Goal: Check status: Check status

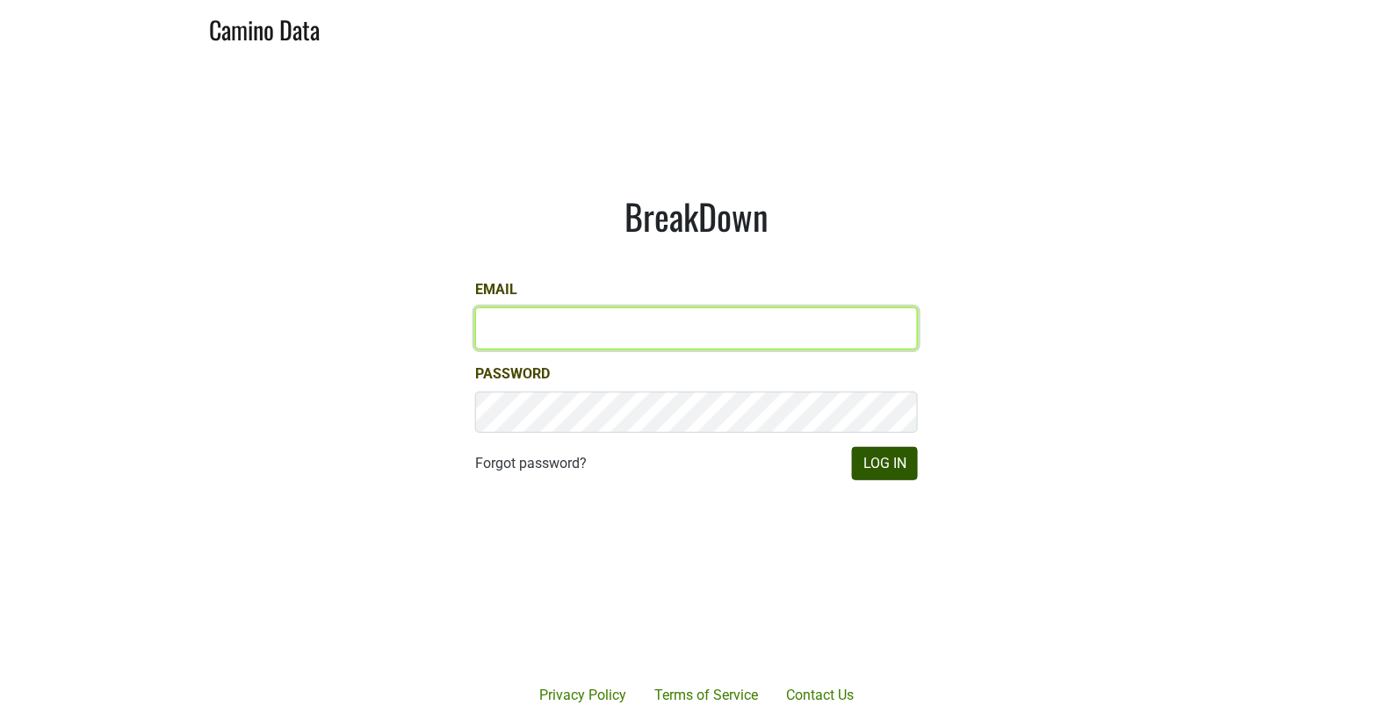
type input "[EMAIL_ADDRESS][DOMAIN_NAME]"
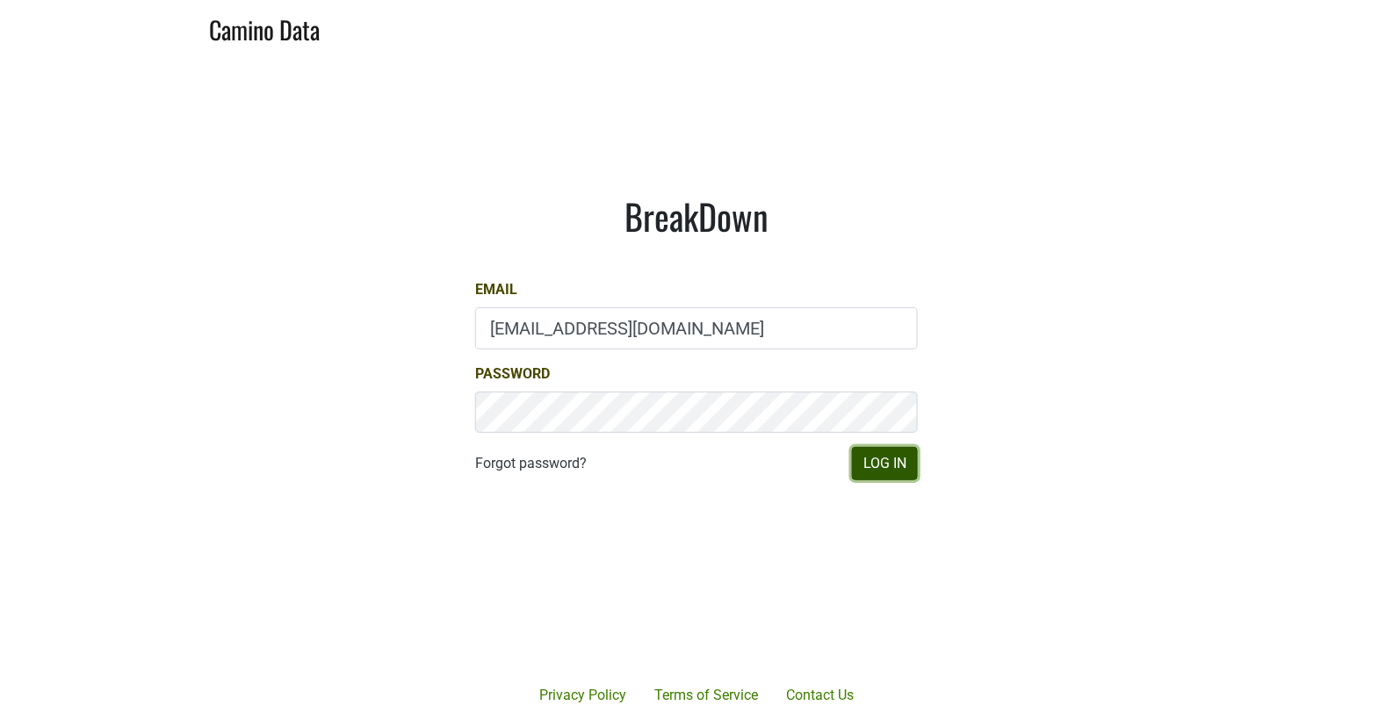
click at [888, 464] on button "Log In" at bounding box center [885, 463] width 66 height 33
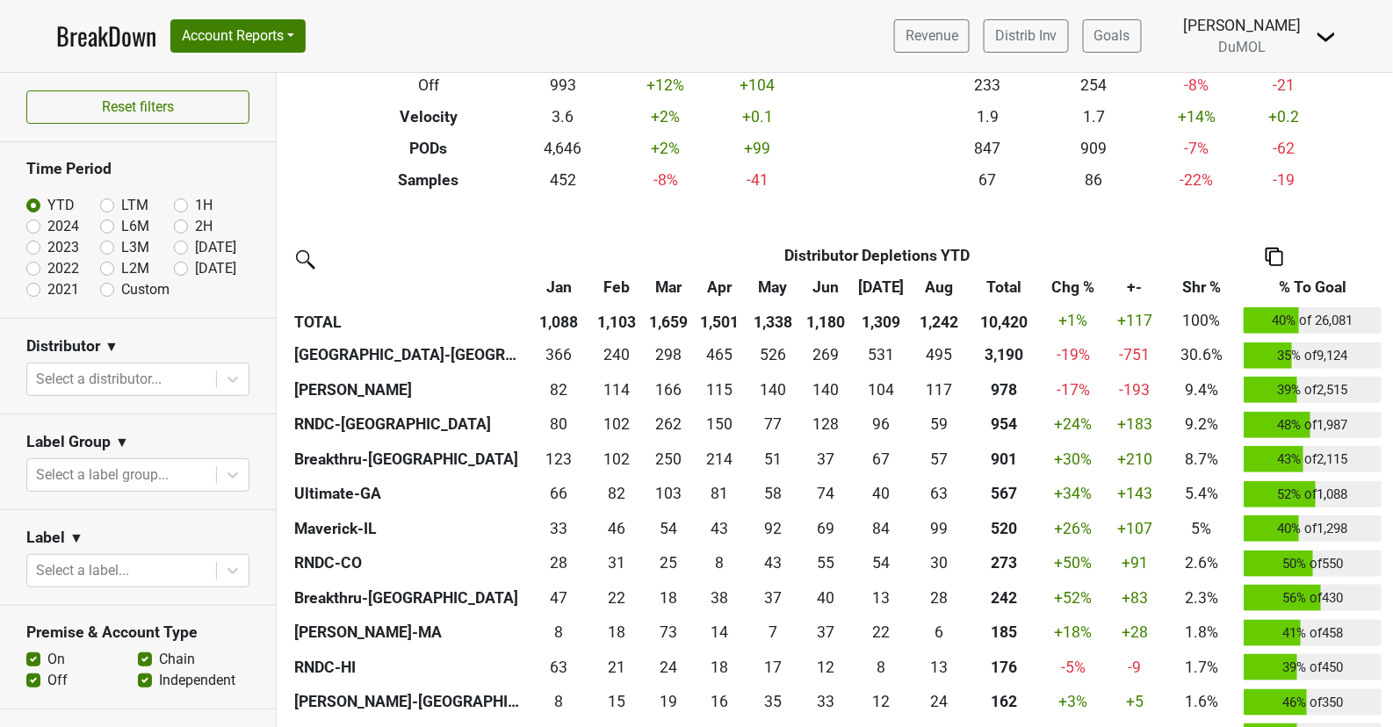
scroll to position [208, 0]
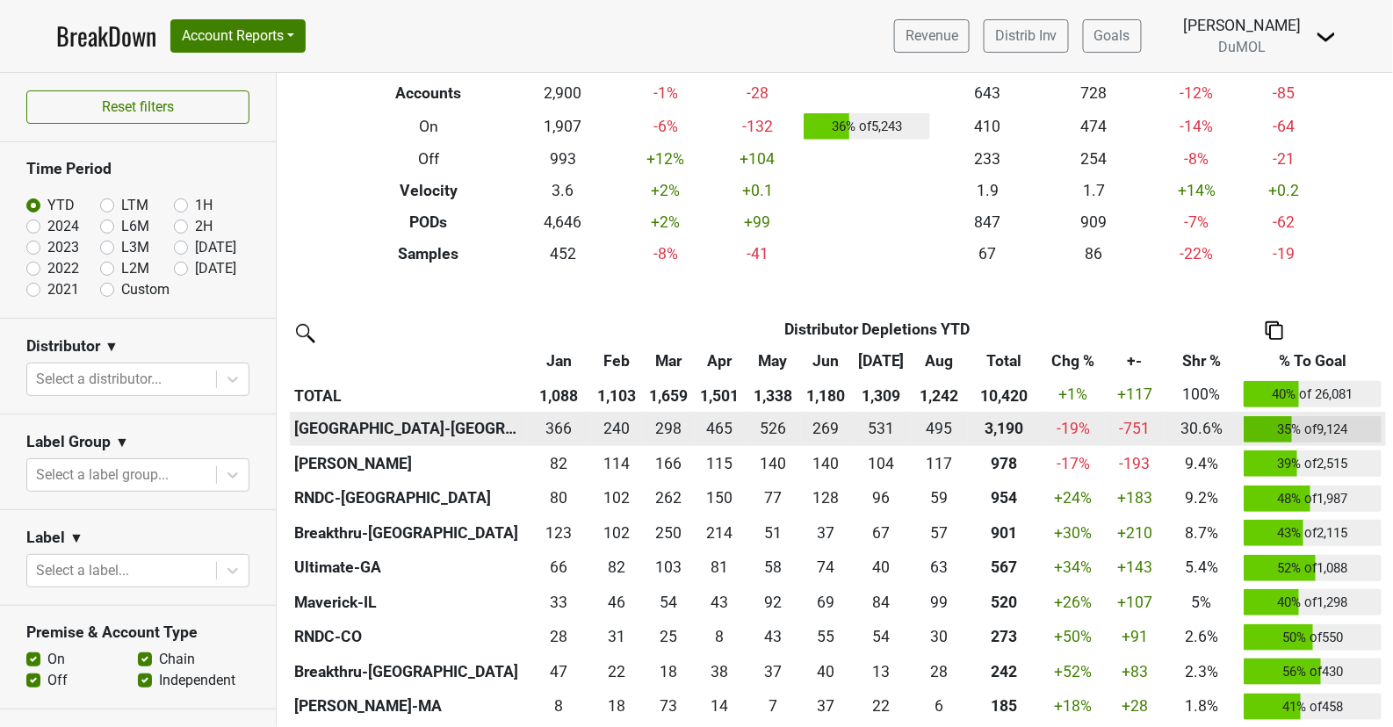
click at [1126, 429] on div "-750.7289999999998 -751" at bounding box center [1134, 428] width 49 height 23
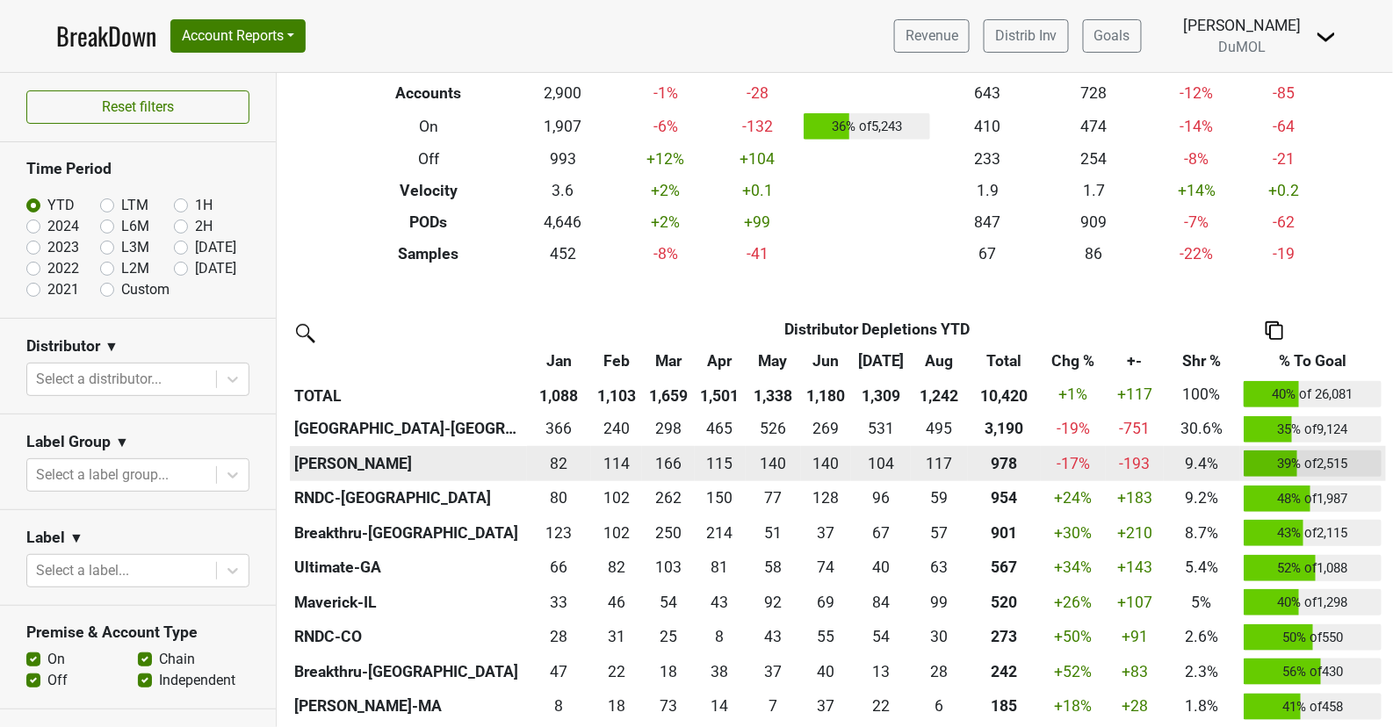
click at [1131, 457] on div "-193.332 -193" at bounding box center [1134, 463] width 49 height 23
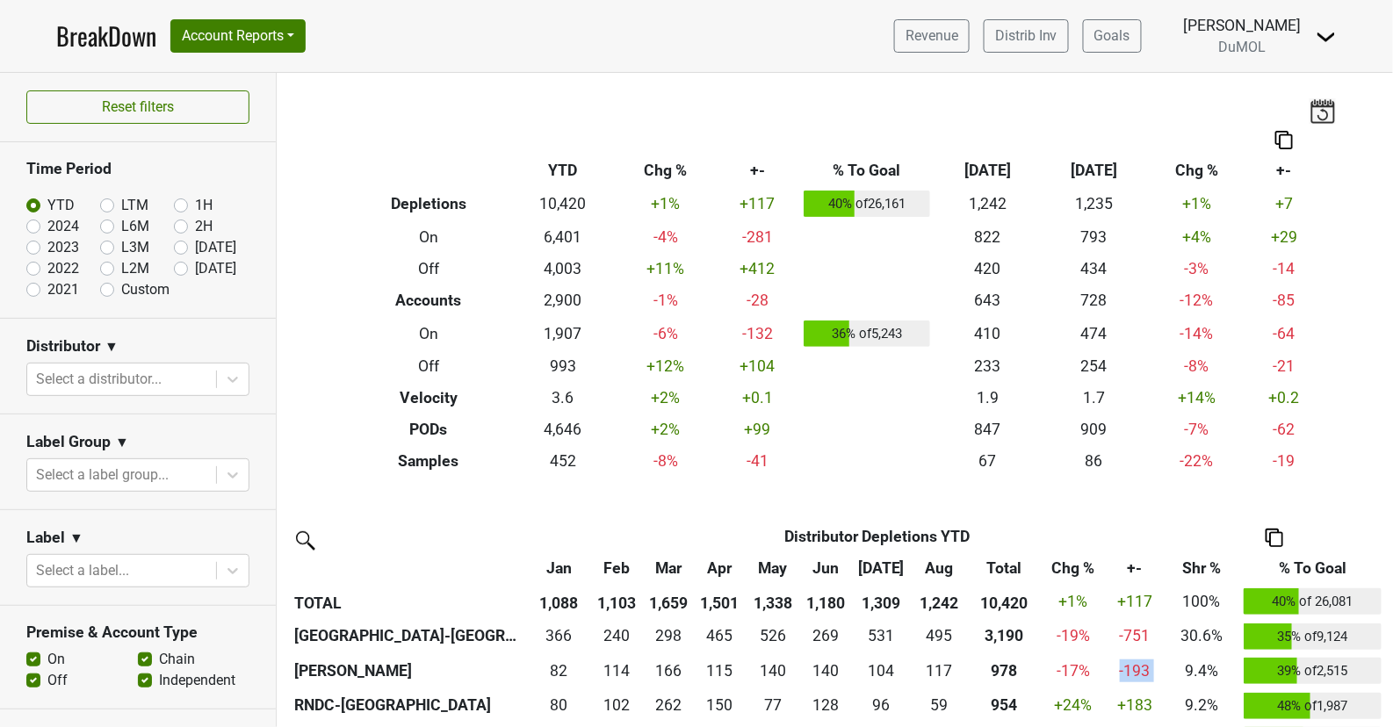
scroll to position [4, 0]
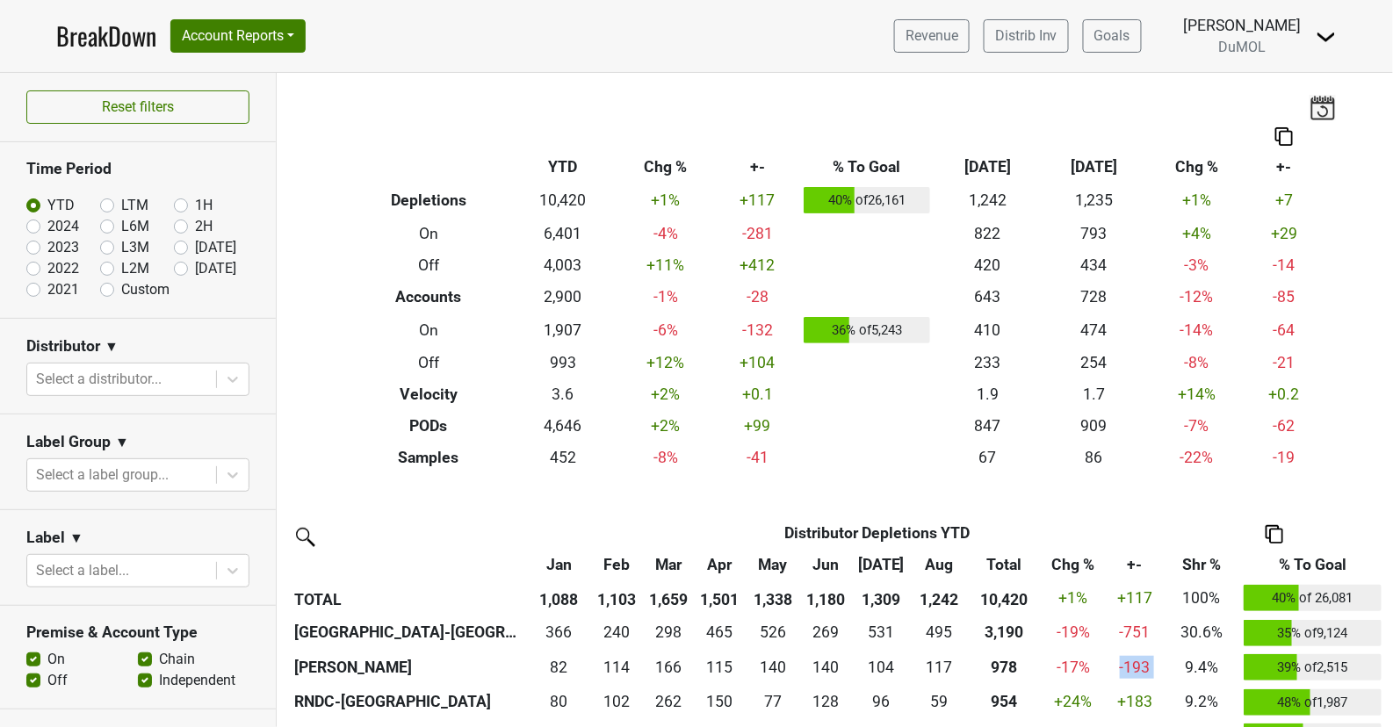
click at [47, 220] on label "2024" at bounding box center [63, 226] width 32 height 21
click at [29, 220] on input "2024" at bounding box center [61, 225] width 70 height 18
radio input "true"
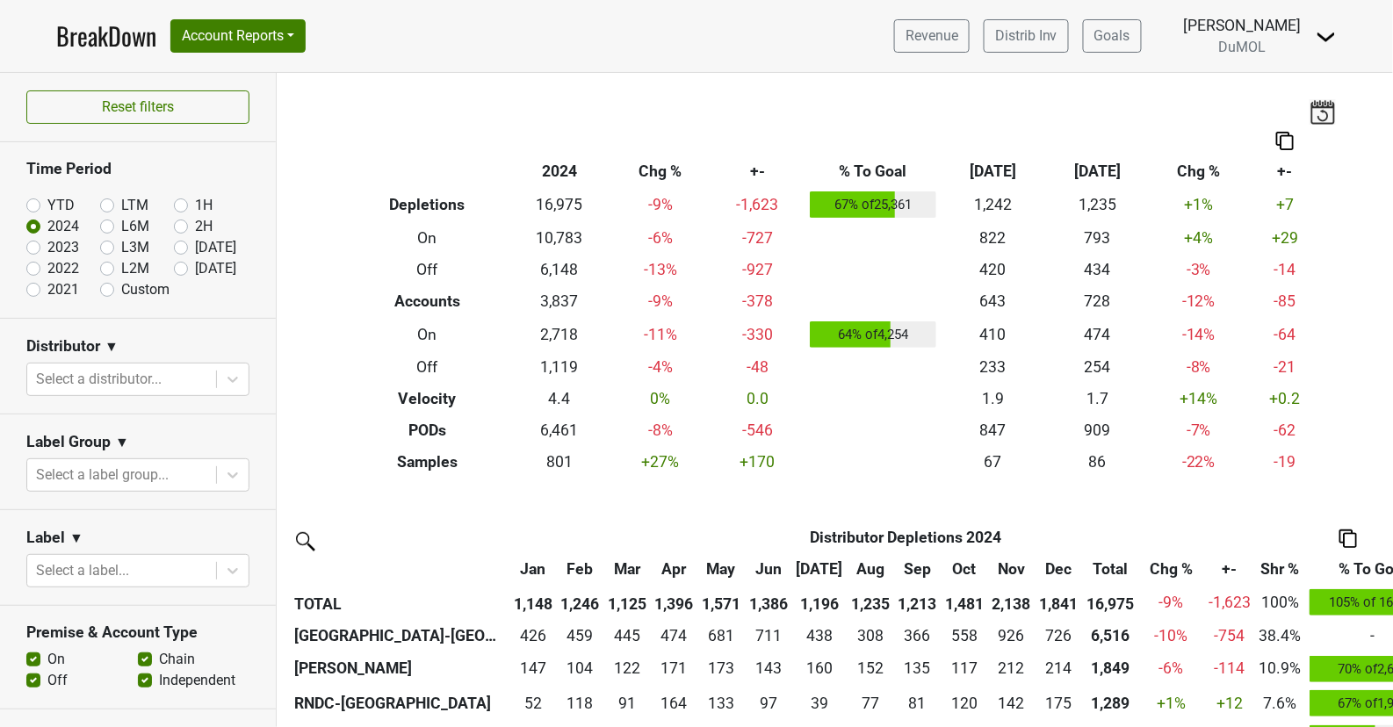
click at [47, 205] on label "YTD" at bounding box center [60, 205] width 27 height 21
click at [35, 205] on input "YTD" at bounding box center [61, 204] width 70 height 18
radio input "true"
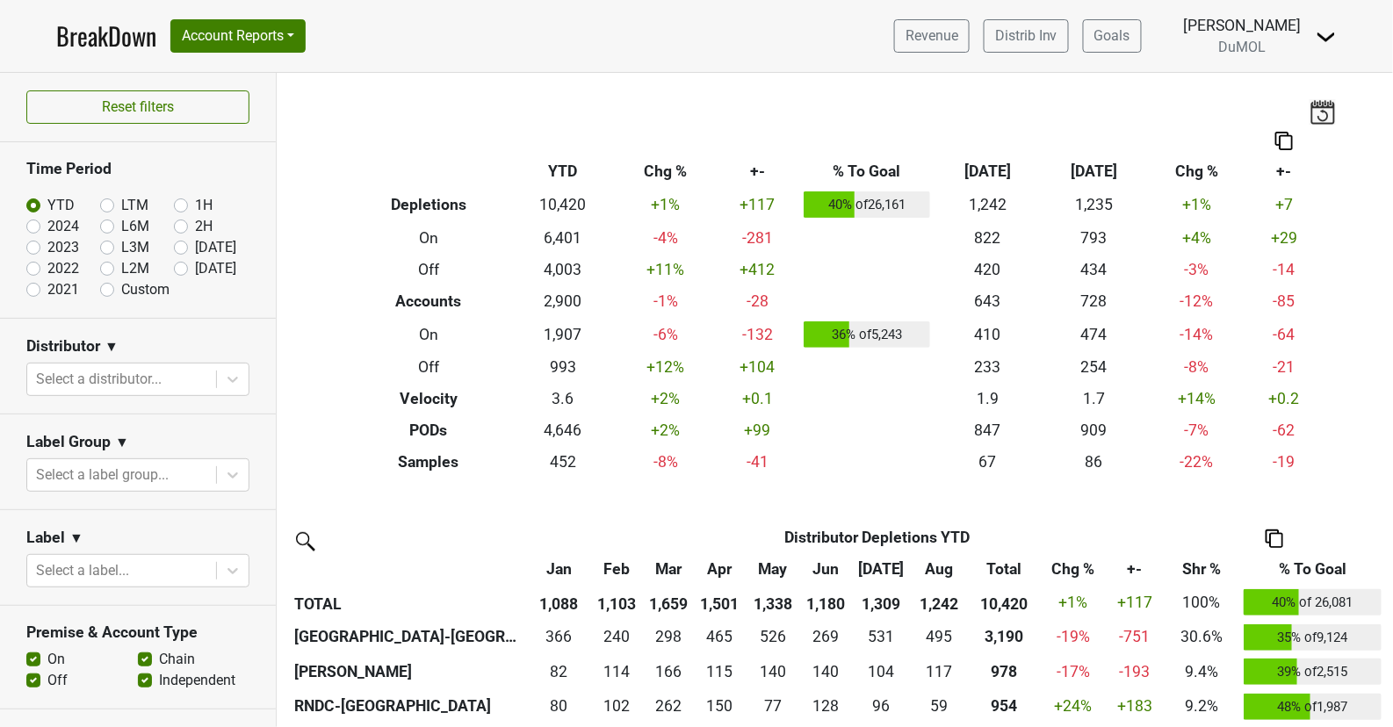
click at [47, 245] on label "2023" at bounding box center [63, 247] width 32 height 21
click at [32, 245] on input "2023" at bounding box center [61, 246] width 70 height 18
radio input "true"
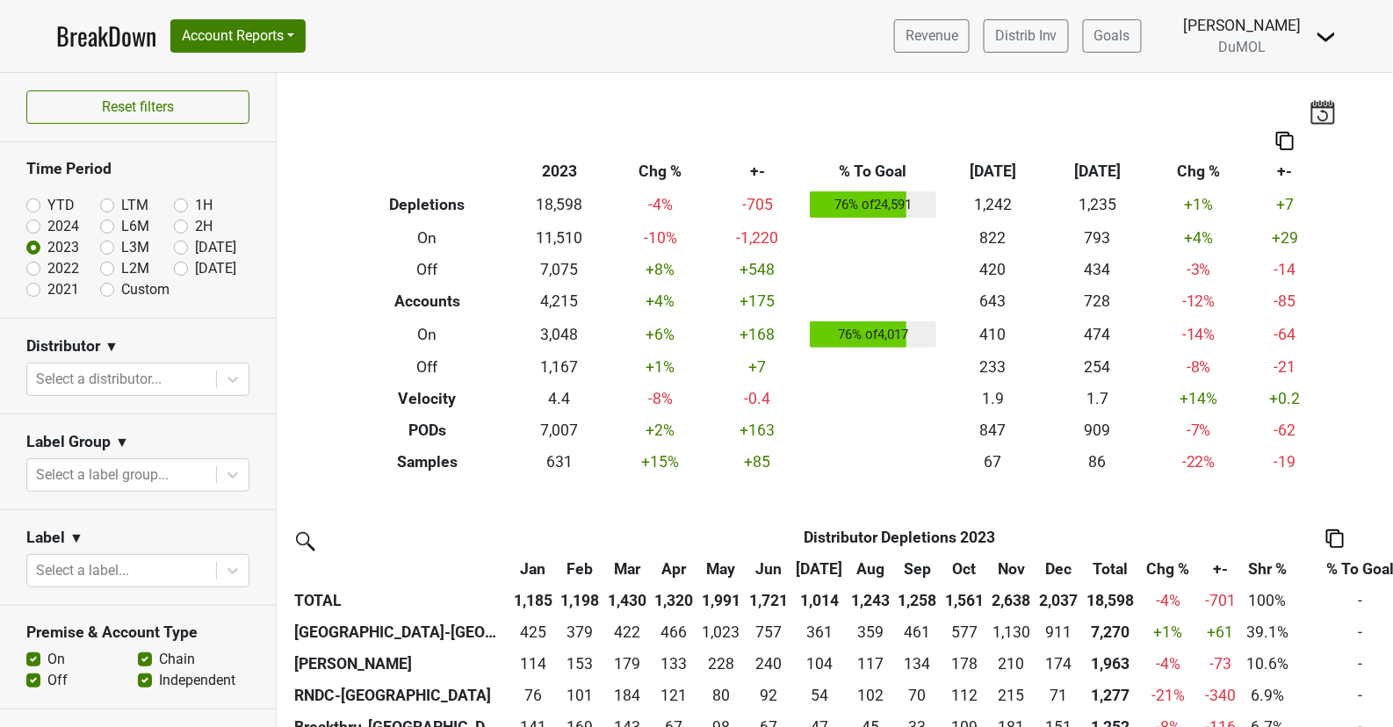
click at [47, 264] on label "2022" at bounding box center [63, 268] width 32 height 21
click at [32, 264] on input "2022" at bounding box center [61, 267] width 70 height 18
radio input "true"
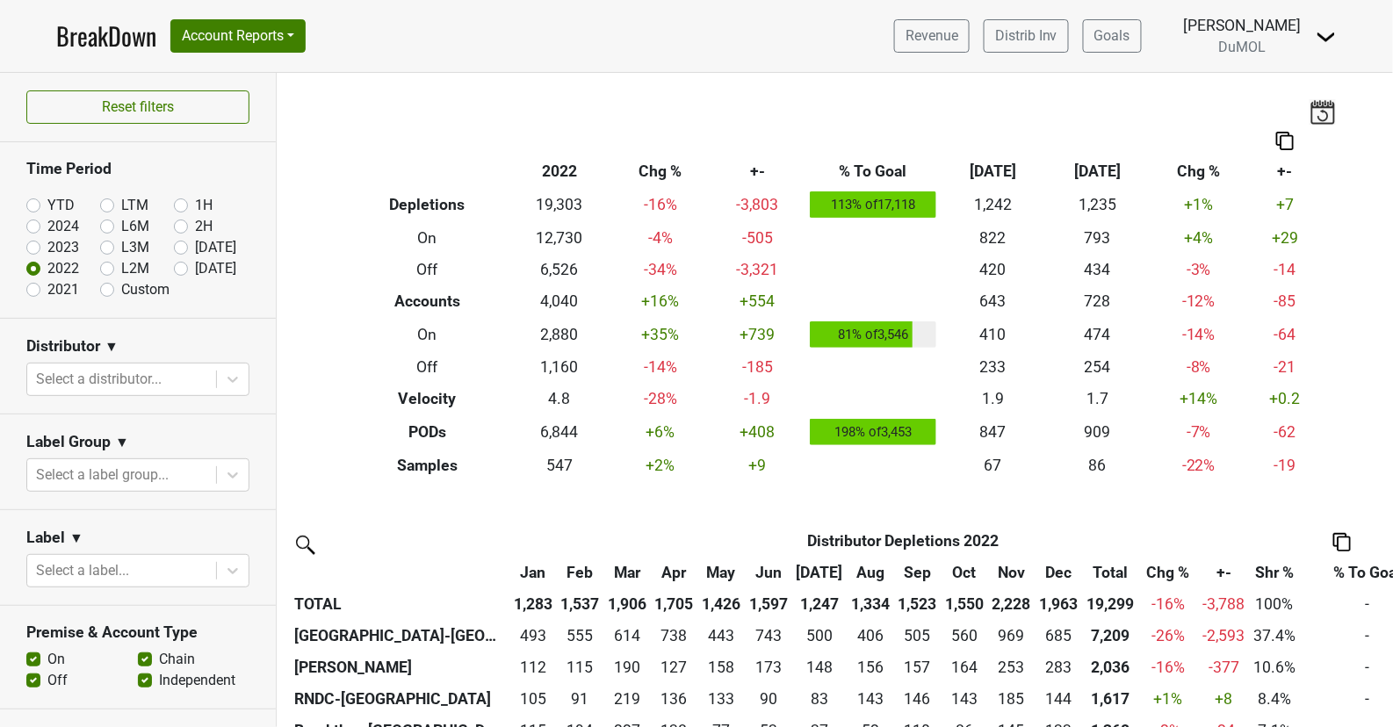
click at [47, 289] on label "2021" at bounding box center [63, 289] width 32 height 21
click at [31, 289] on input "2021" at bounding box center [61, 288] width 70 height 18
radio input "true"
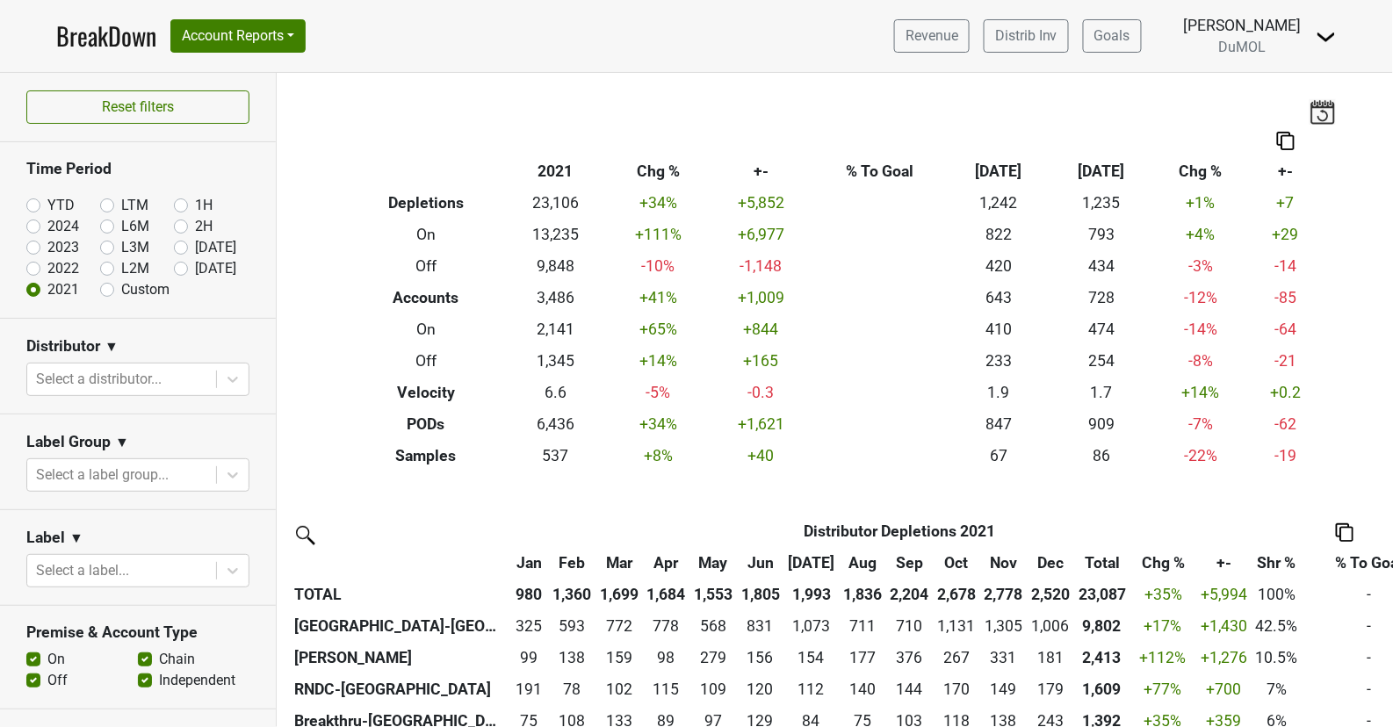
click at [47, 206] on label "YTD" at bounding box center [60, 205] width 27 height 21
click at [33, 206] on input "YTD" at bounding box center [61, 204] width 70 height 18
radio input "true"
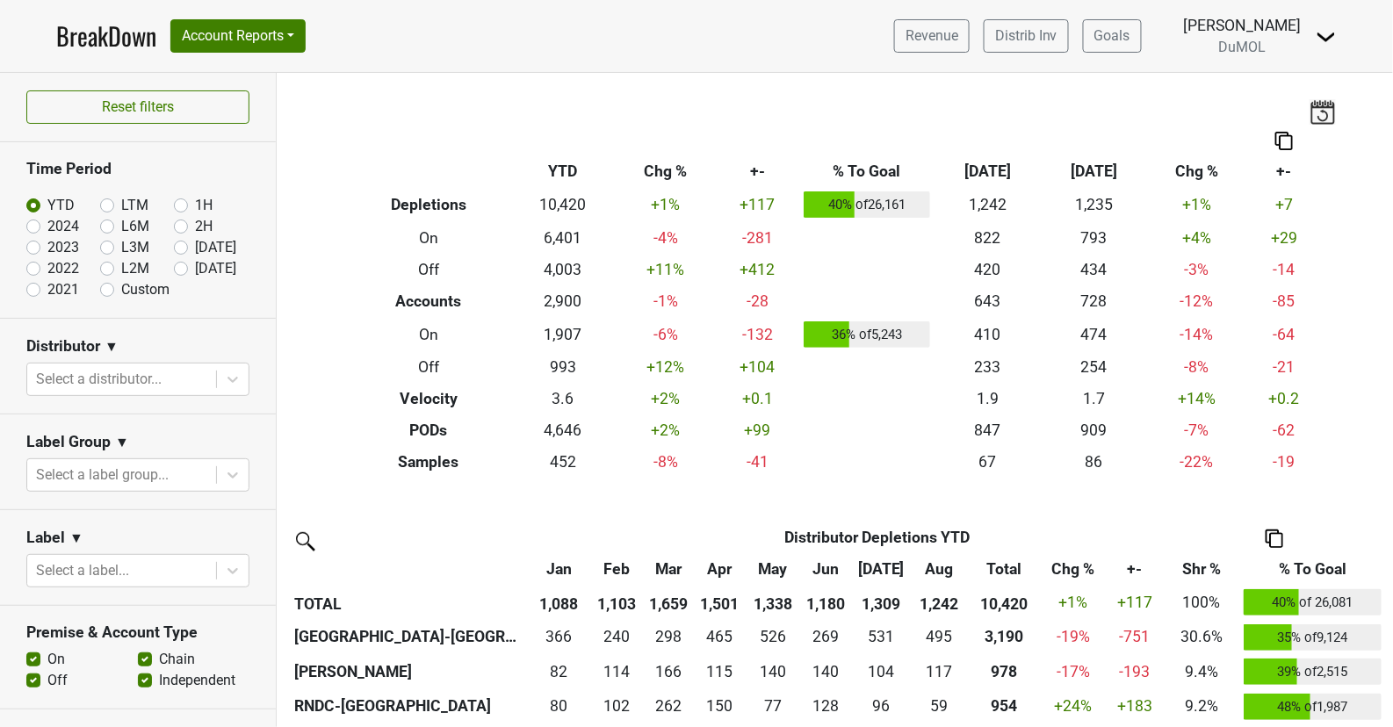
click at [47, 227] on label "2024" at bounding box center [63, 226] width 32 height 21
click at [31, 227] on input "2024" at bounding box center [61, 225] width 70 height 18
radio input "true"
